Goal: Transaction & Acquisition: Purchase product/service

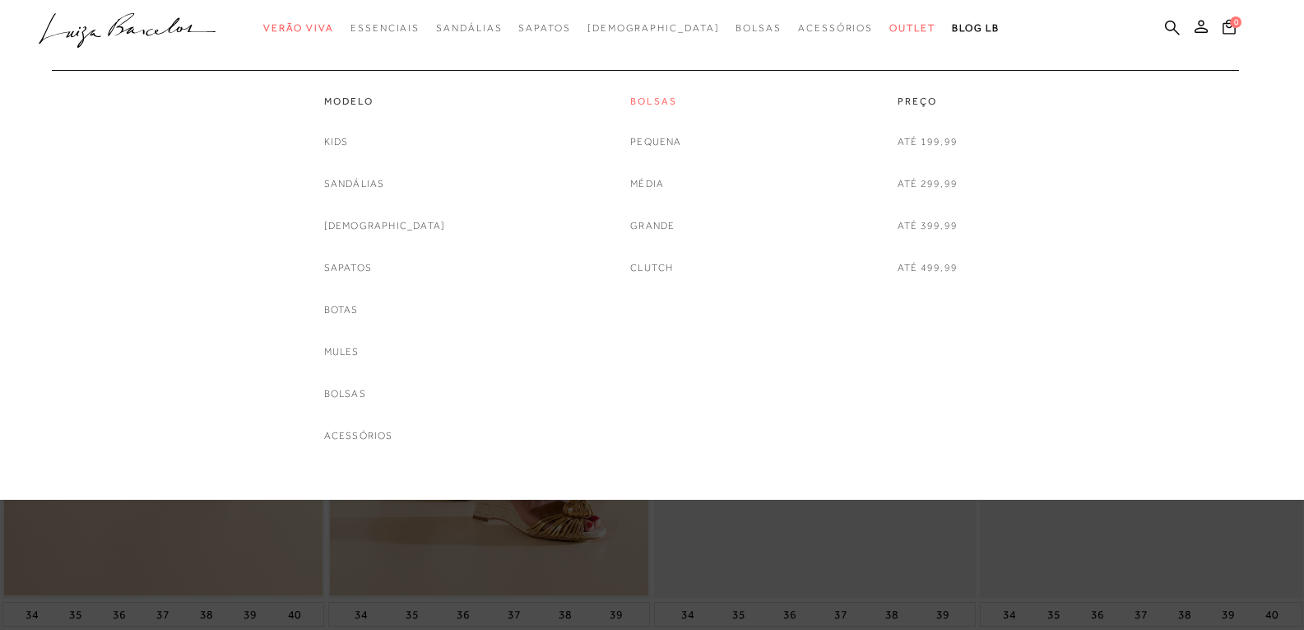
click at [663, 100] on link "Bolsas" at bounding box center [655, 102] width 51 height 14
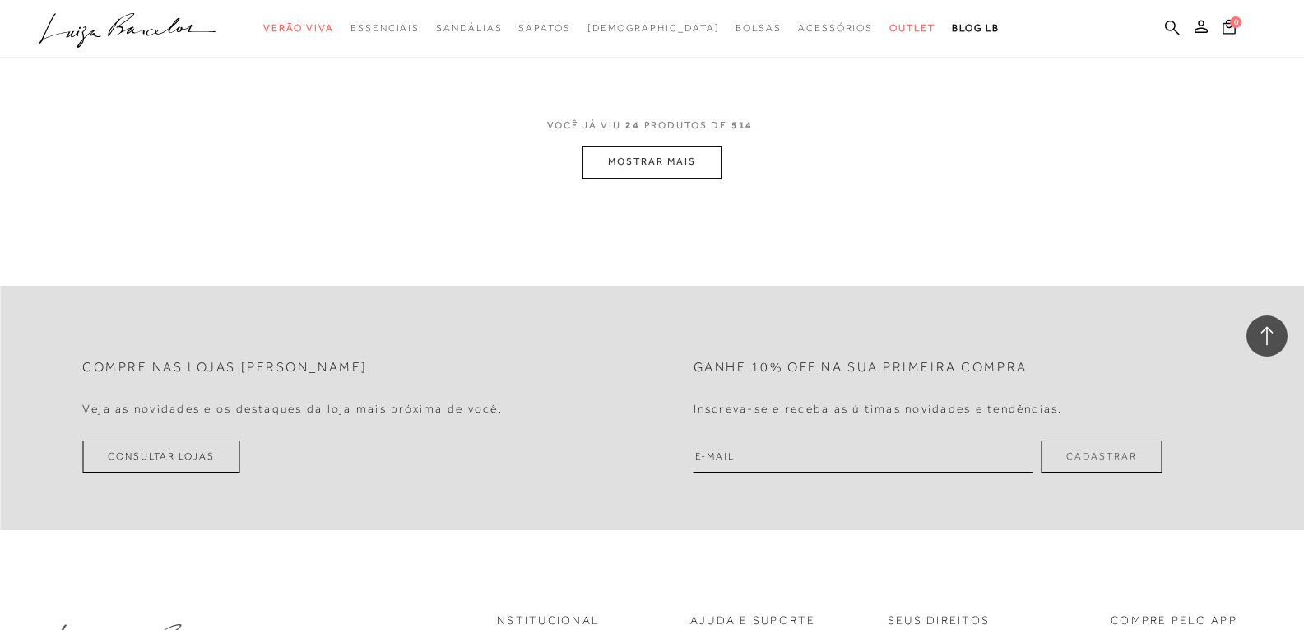
scroll to position [3703, 0]
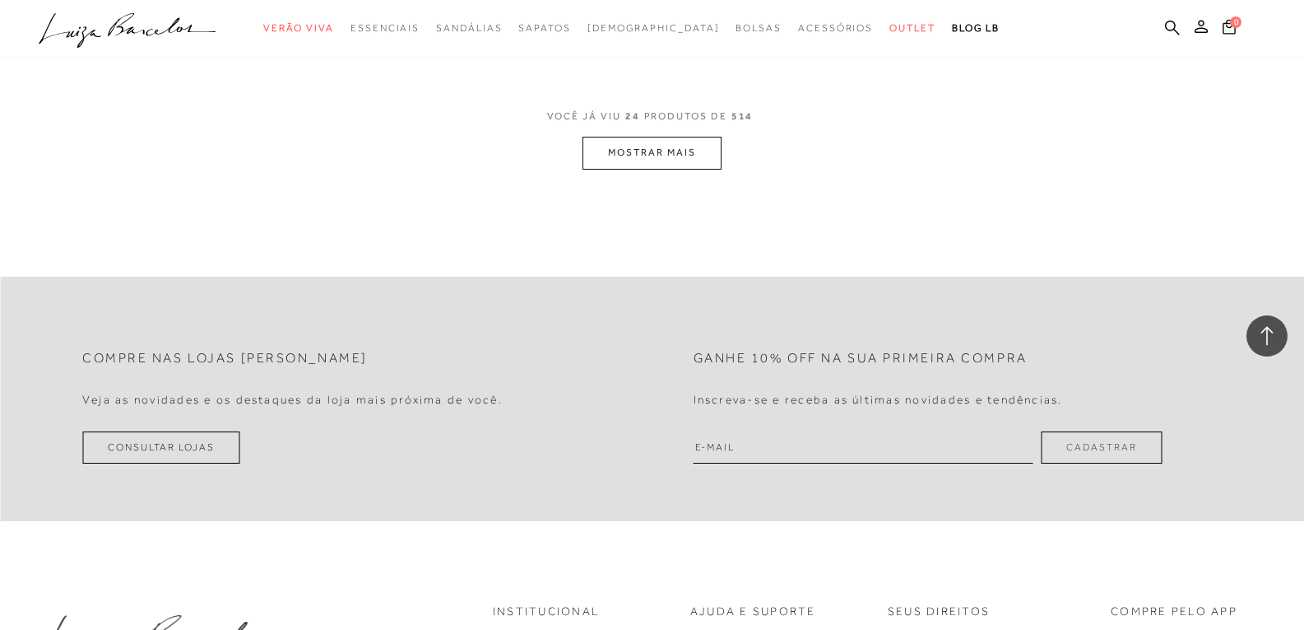
click at [667, 151] on button "MOSTRAR MAIS" at bounding box center [652, 153] width 138 height 32
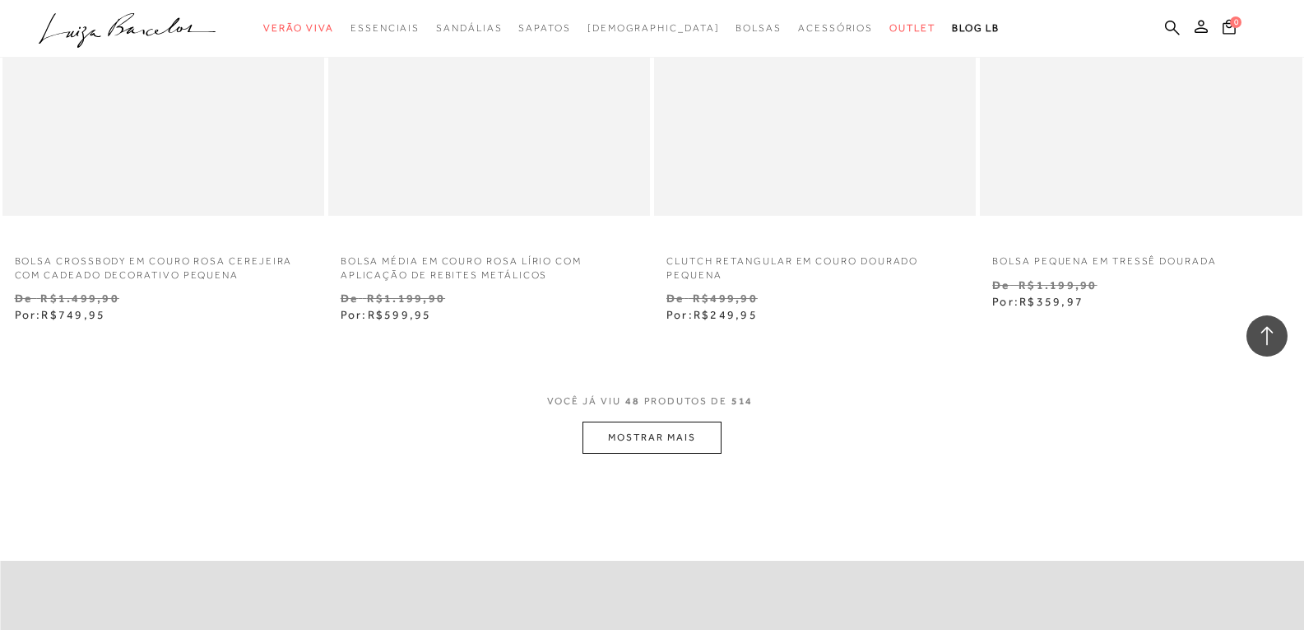
scroll to position [7160, 0]
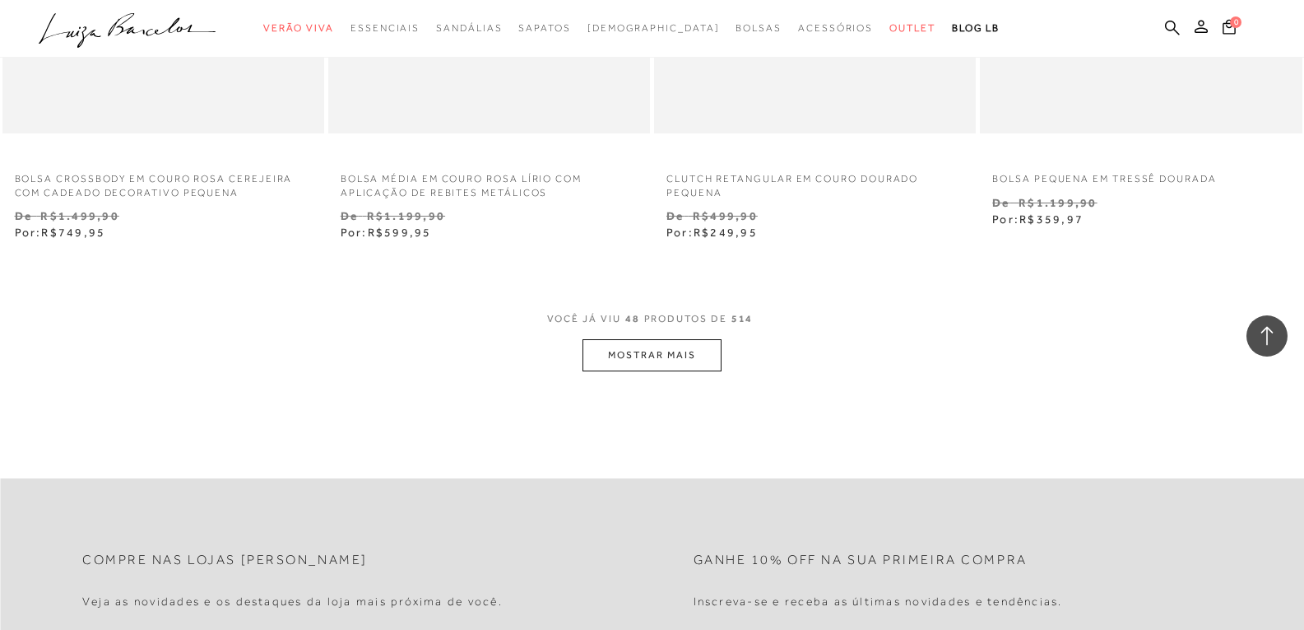
click at [664, 353] on button "MOSTRAR MAIS" at bounding box center [652, 355] width 138 height 32
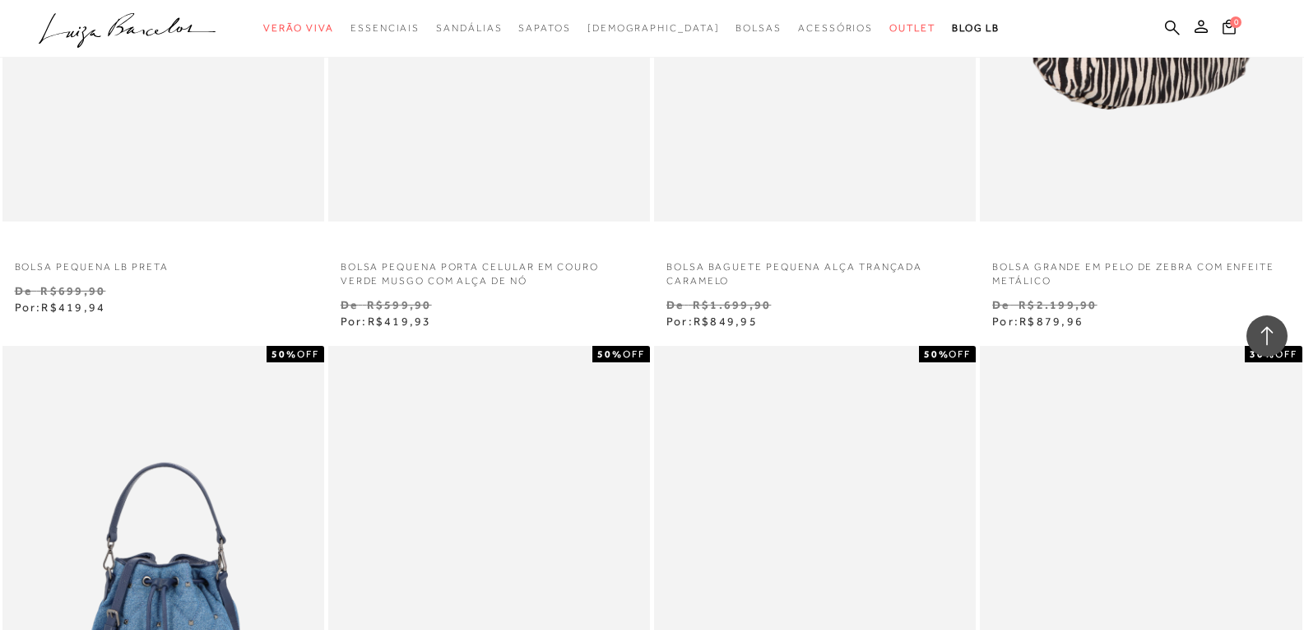
scroll to position [9876, 0]
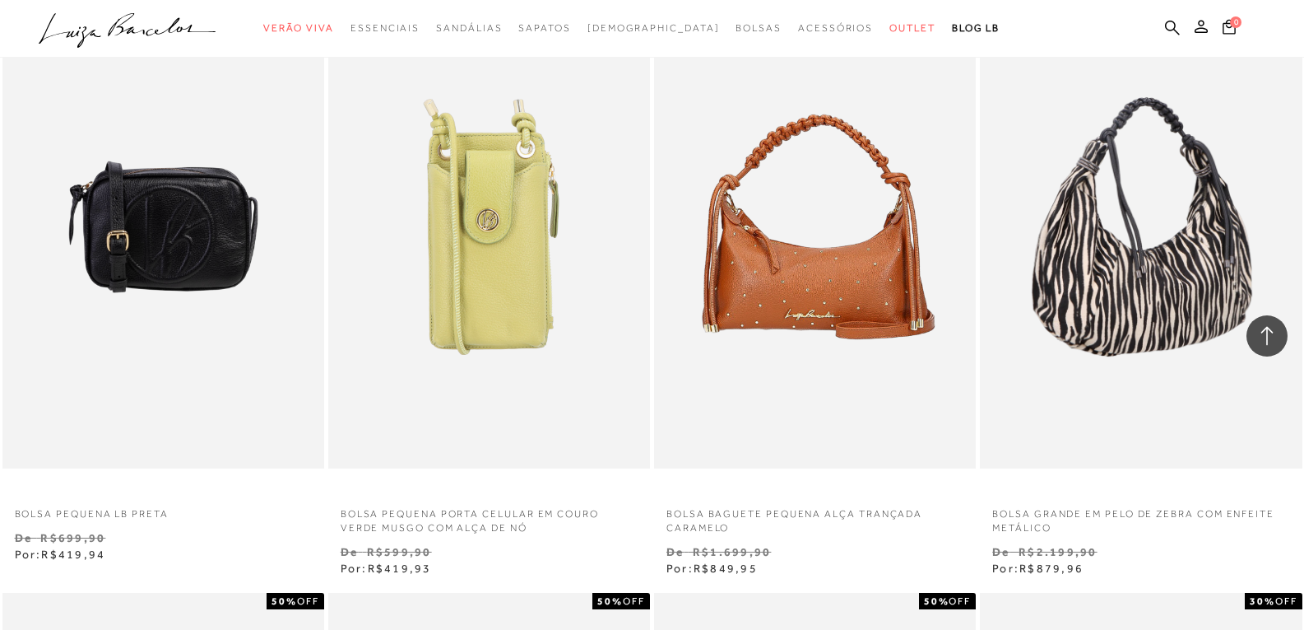
click at [1122, 295] on img at bounding box center [1142, 226] width 320 height 483
